Goal: Download file/media

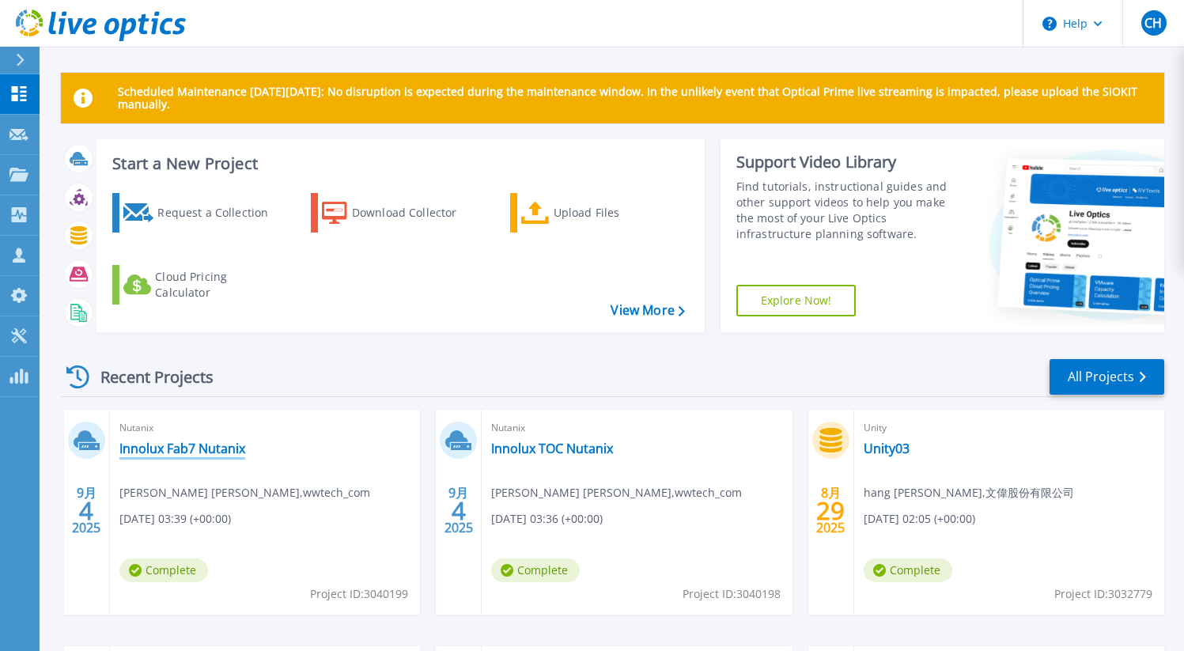
click at [196, 451] on link "Innolux Fab7 Nutanix" at bounding box center [182, 449] width 126 height 16
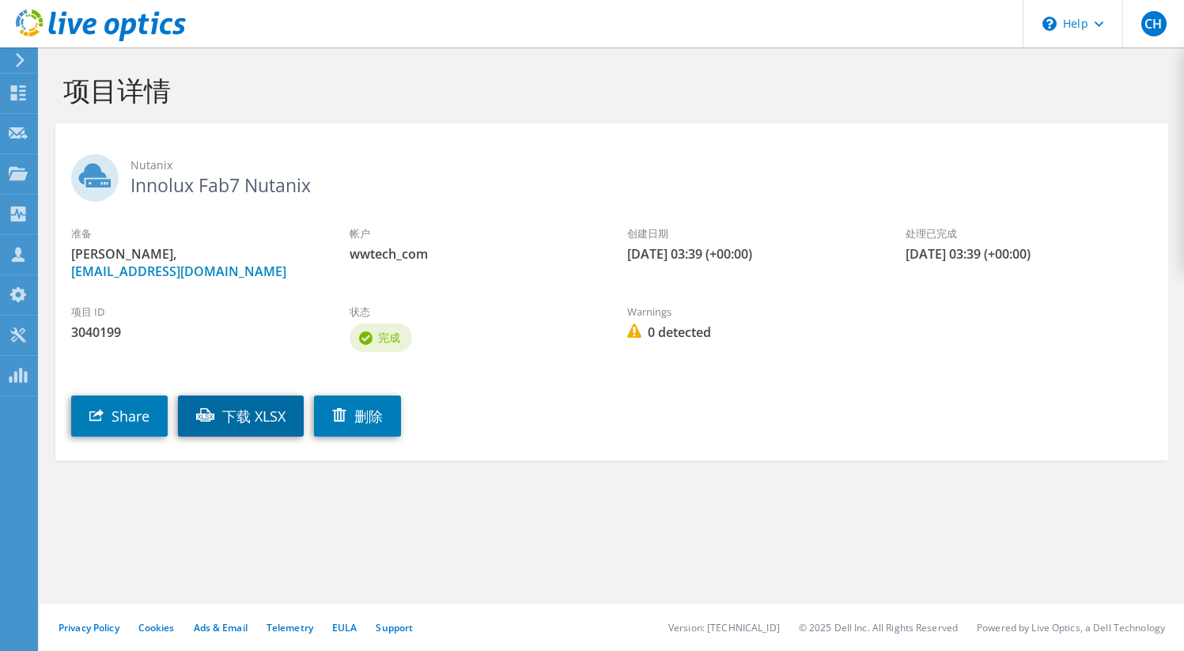
click at [242, 424] on link "下载 XLSX" at bounding box center [241, 416] width 126 height 41
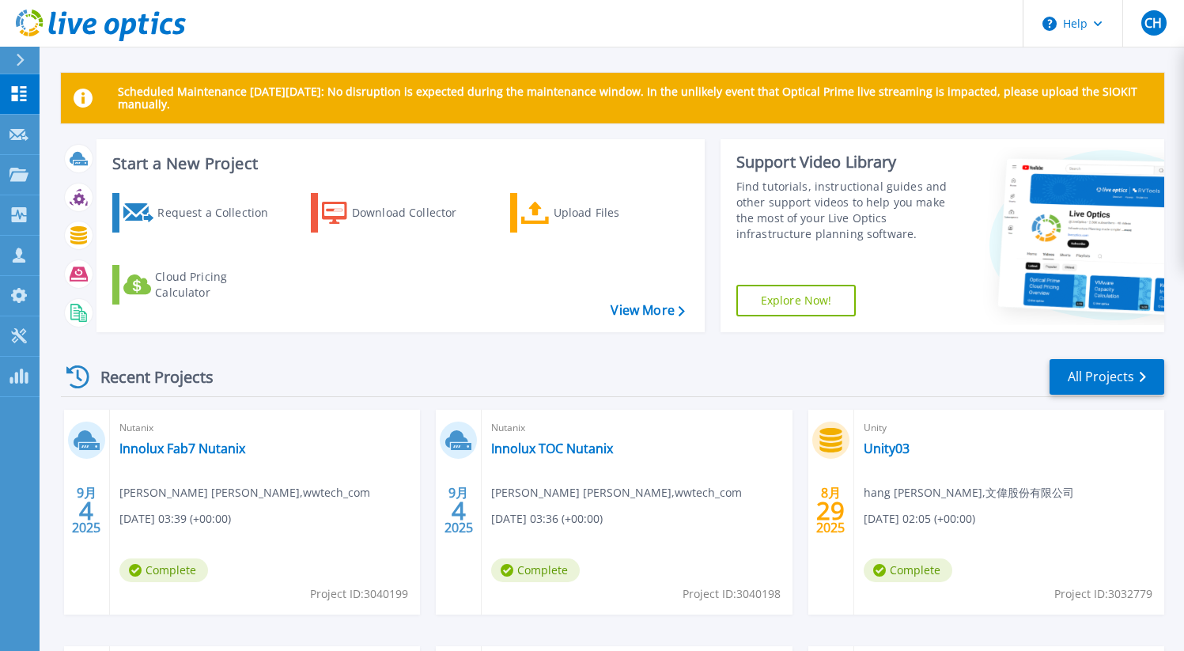
click at [532, 458] on div "Nutanix Innolux TOC Nutanix Stark Huang , wwtech_com 09/04/2025, 03:36 (+00:00)…" at bounding box center [637, 512] width 310 height 205
click at [532, 451] on link "Innolux TOC Nutanix" at bounding box center [552, 449] width 122 height 16
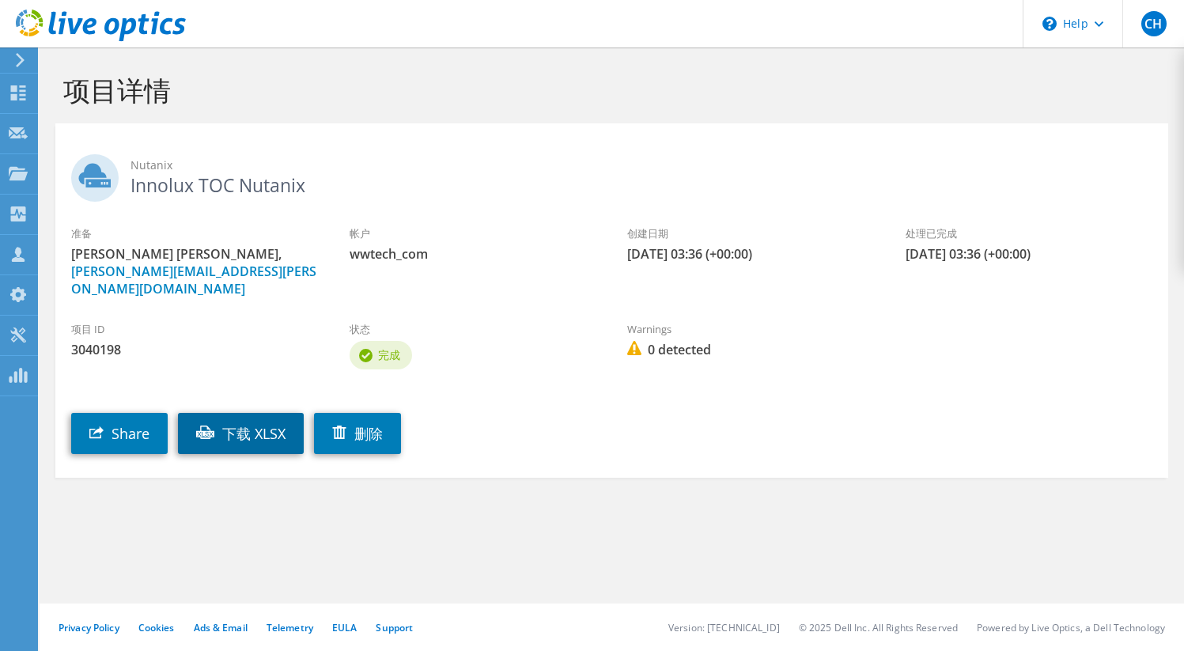
click at [290, 425] on link "下载 XLSX" at bounding box center [241, 433] width 126 height 41
